Goal: Find specific page/section: Find specific page/section

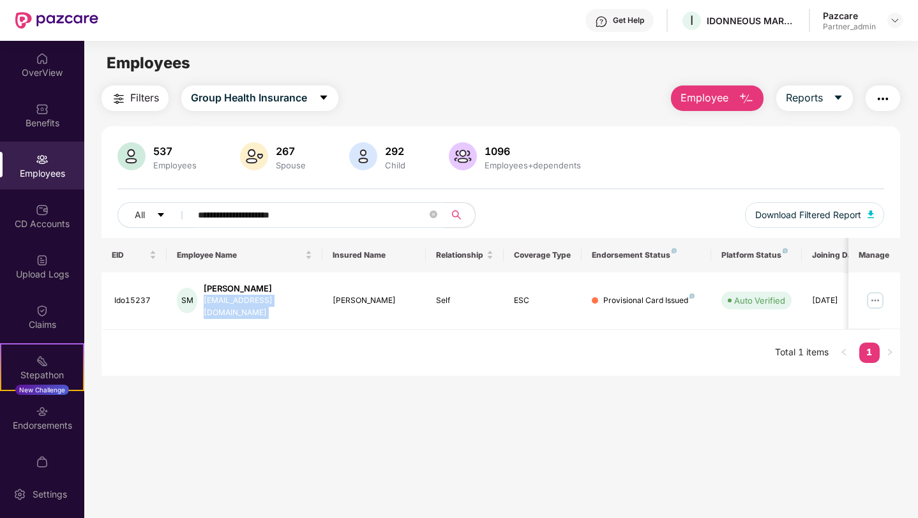
scroll to position [19, 0]
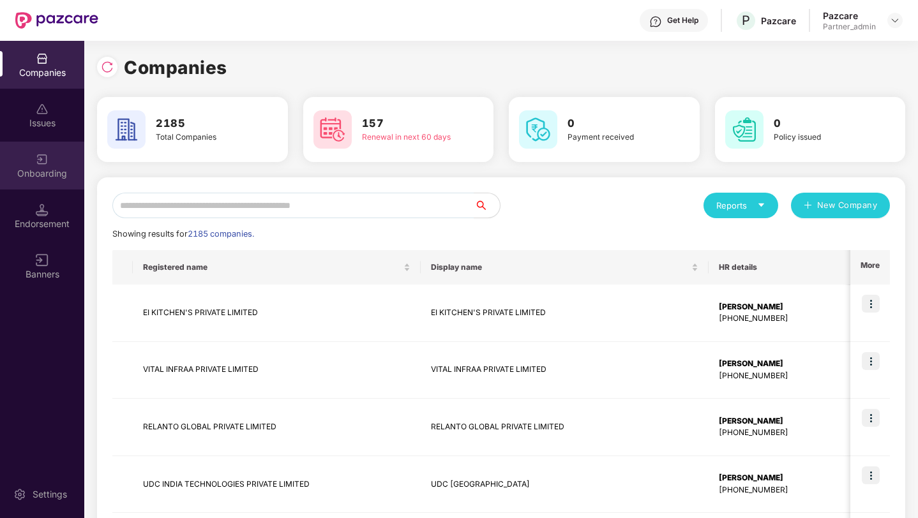
click at [40, 152] on div at bounding box center [42, 158] width 13 height 13
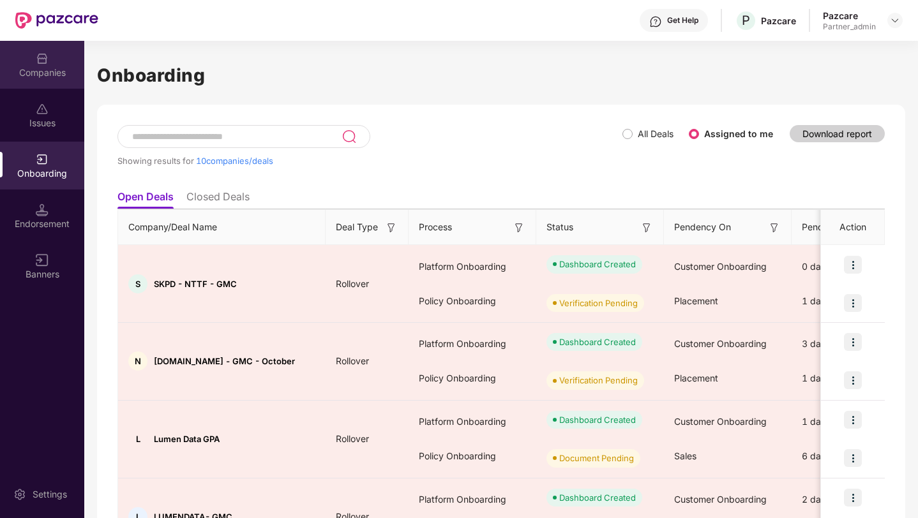
click at [50, 64] on div "Companies" at bounding box center [42, 65] width 84 height 48
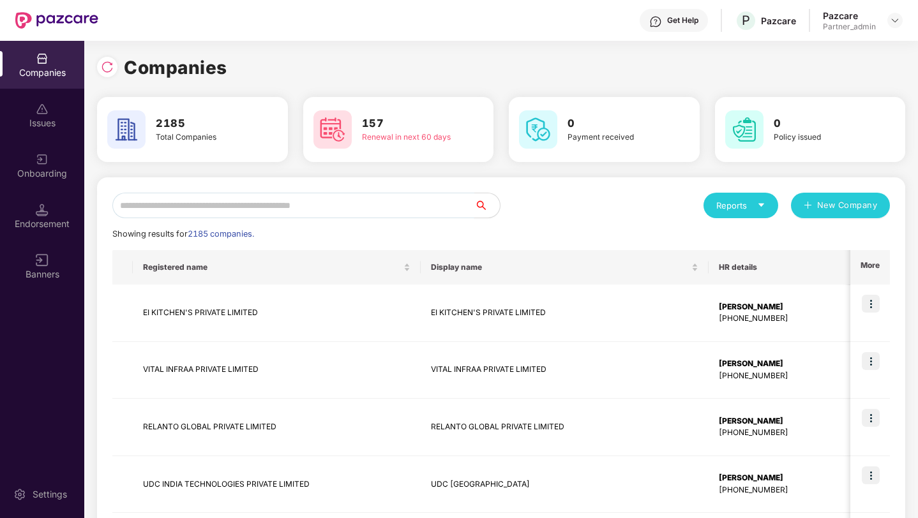
click at [139, 199] on input "text" at bounding box center [293, 206] width 362 height 26
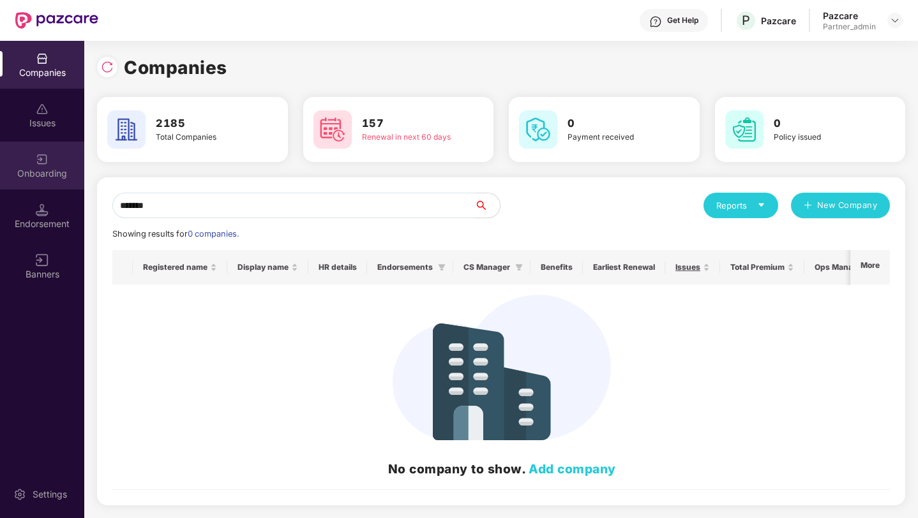
type input "*******"
click at [41, 171] on div "Onboarding" at bounding box center [42, 173] width 84 height 13
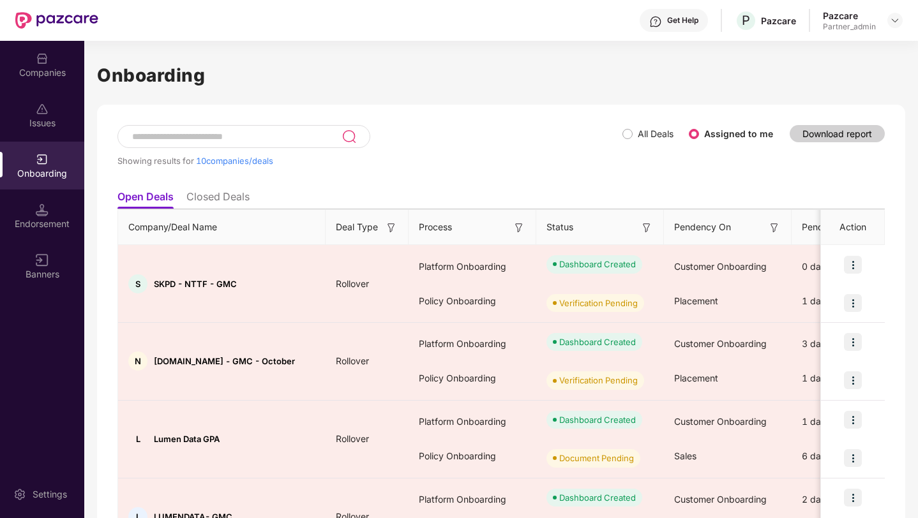
click at [195, 140] on input at bounding box center [236, 136] width 211 height 11
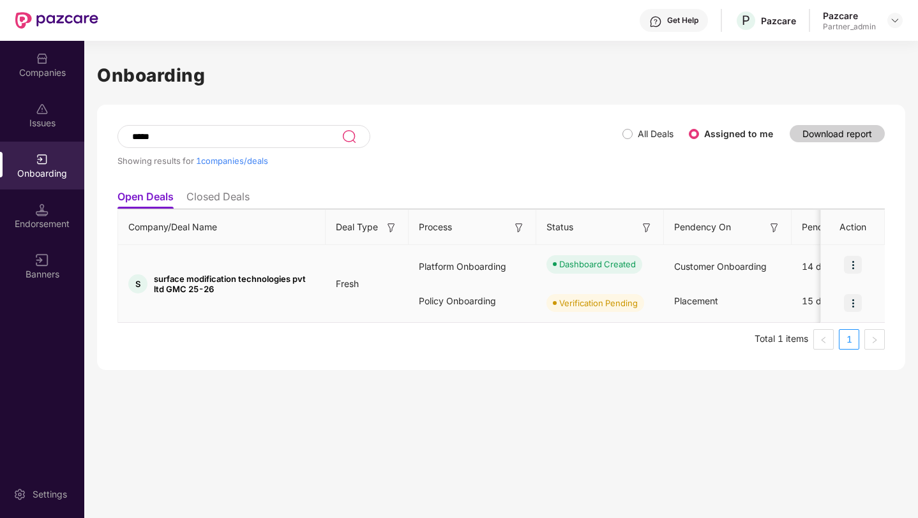
type input "*****"
drag, startPoint x: 213, startPoint y: 292, endPoint x: 150, endPoint y: 277, distance: 64.9
click at [150, 277] on div "S surface modification technologies pvt ltd GMC 25-26" at bounding box center [221, 284] width 207 height 20
drag, startPoint x: 153, startPoint y: 278, endPoint x: 223, endPoint y: 299, distance: 72.7
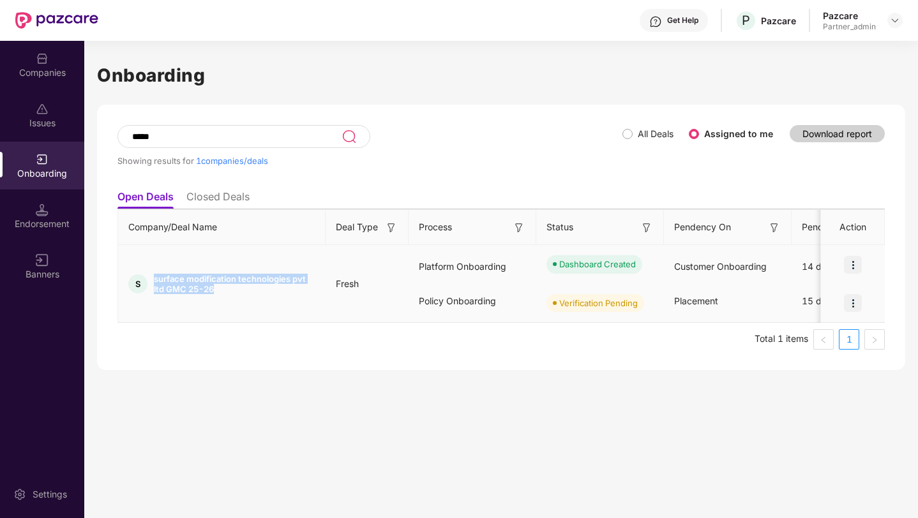
click at [223, 299] on td "S surface modification technologies pvt ltd GMC 25-26" at bounding box center [221, 284] width 207 height 78
copy span "surface modification technologies pvt ltd GMC 25-26"
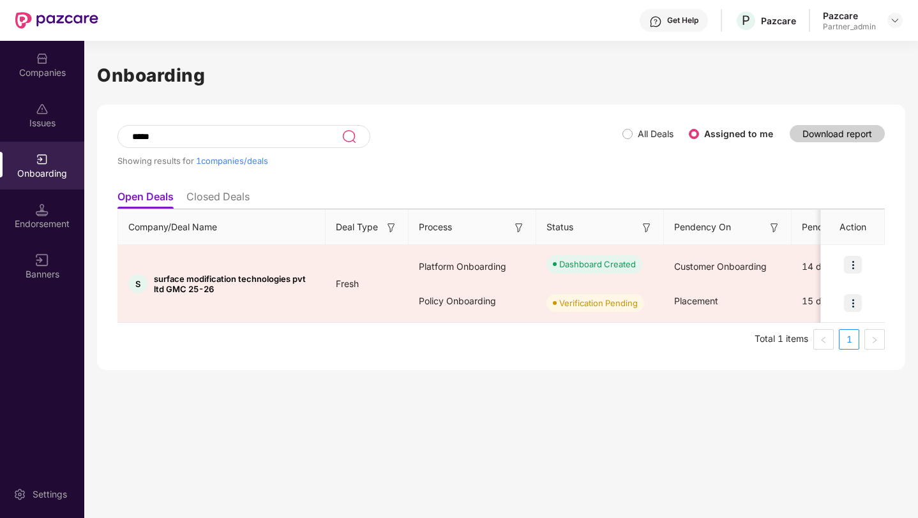
click at [29, 59] on div "Companies" at bounding box center [42, 65] width 84 height 48
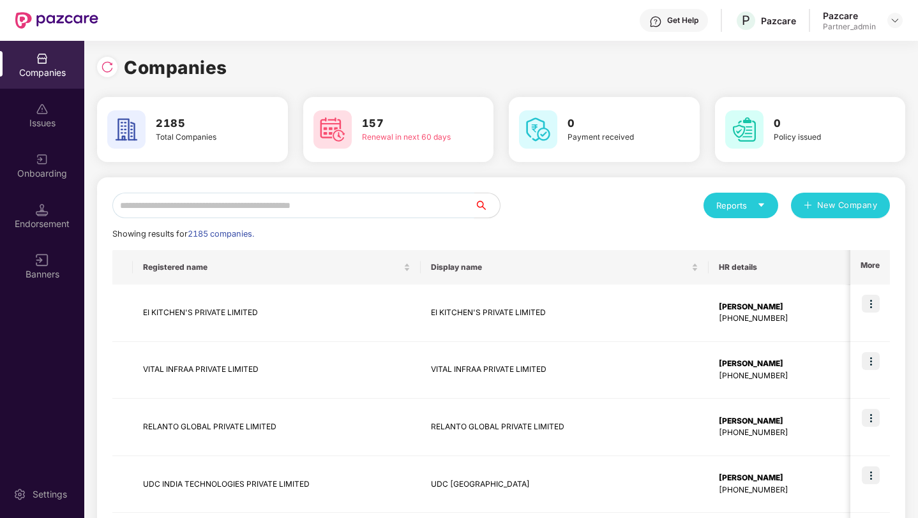
click at [224, 205] on input "text" at bounding box center [293, 206] width 362 height 26
paste input "******"
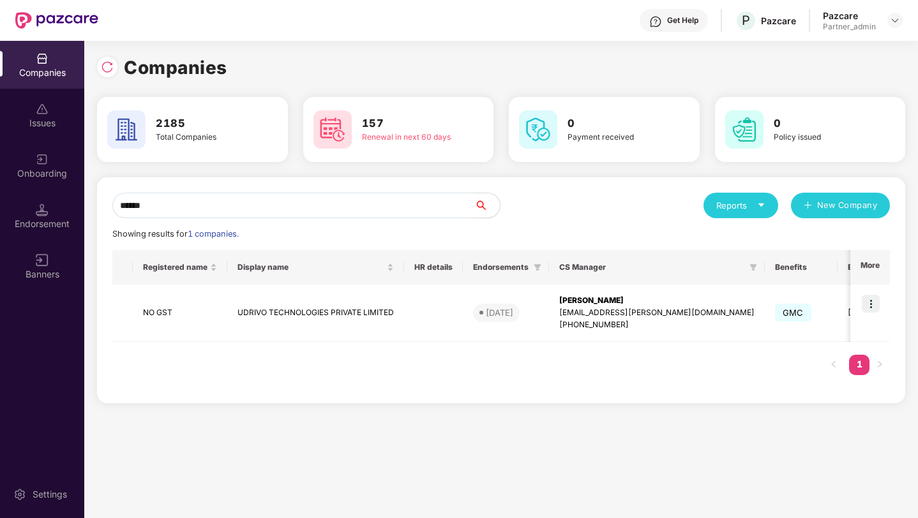
type input "******"
click at [307, 306] on td "UDRIVO TECHNOLOGIES PRIVATE LIMITED" at bounding box center [315, 313] width 177 height 57
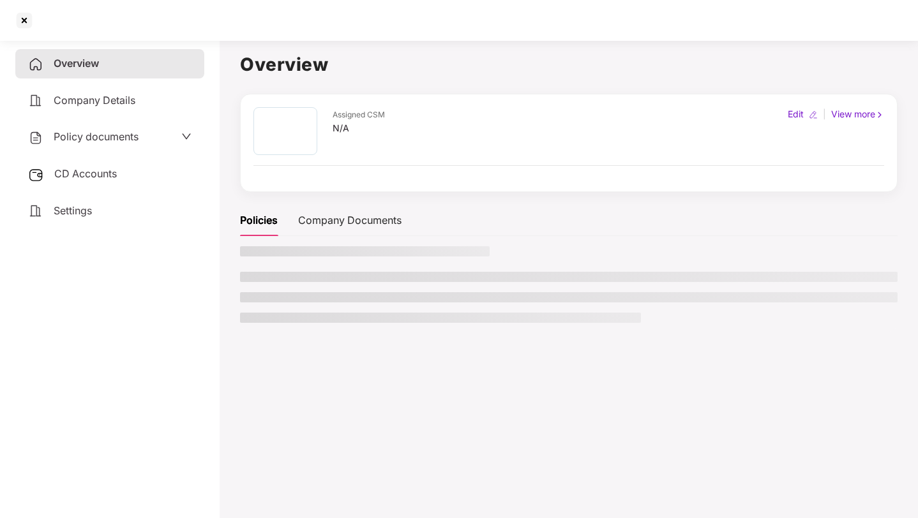
click at [307, 306] on ul at bounding box center [568, 297] width 657 height 51
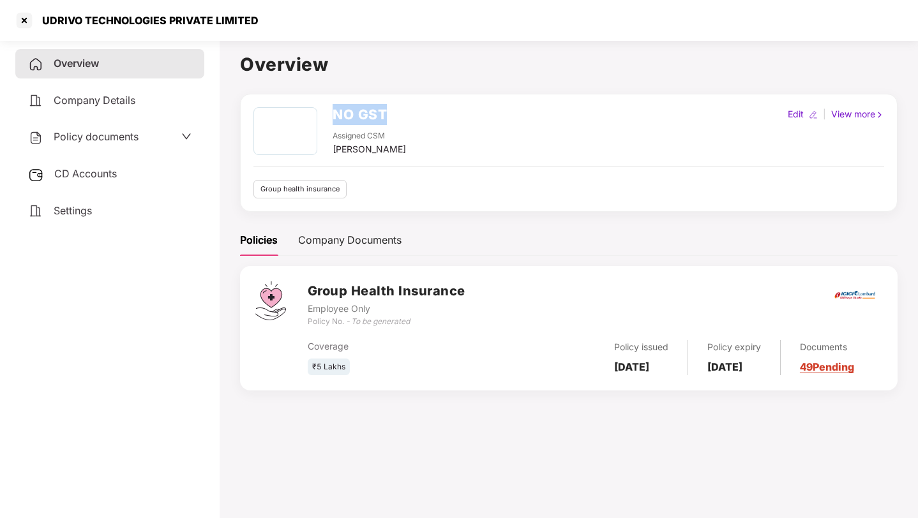
drag, startPoint x: 384, startPoint y: 115, endPoint x: 333, endPoint y: 115, distance: 51.7
click at [333, 115] on h2 "NO GST" at bounding box center [360, 114] width 54 height 21
